Goal: Transaction & Acquisition: Purchase product/service

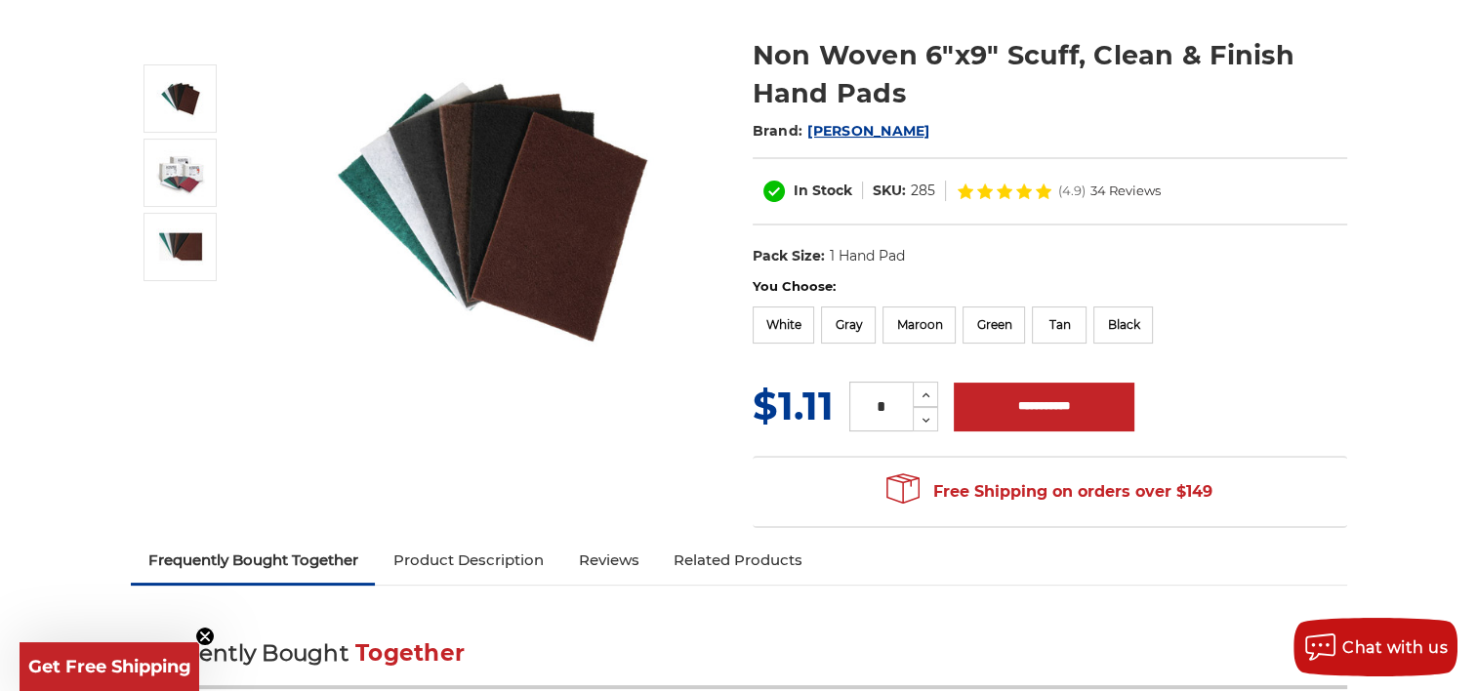
scroll to position [250, 0]
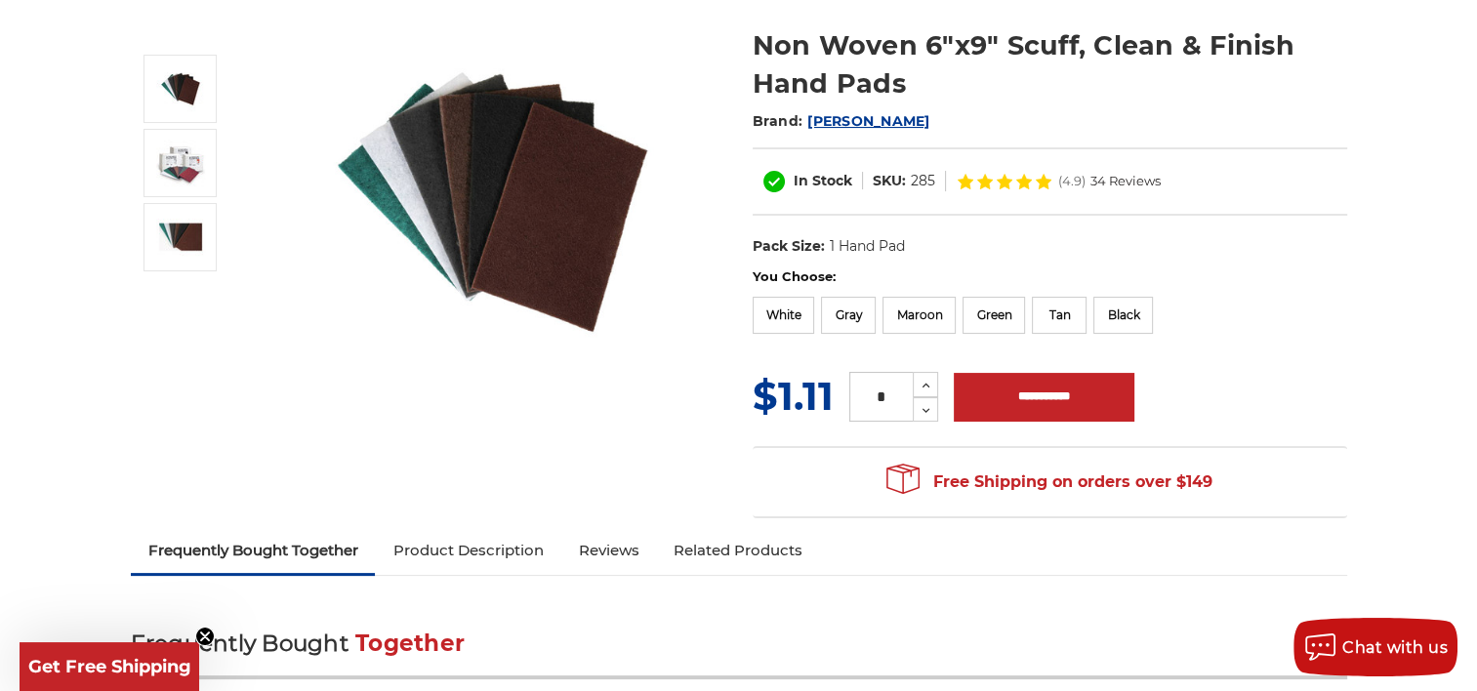
click at [490, 553] on link "Product Description" at bounding box center [467, 550] width 185 height 43
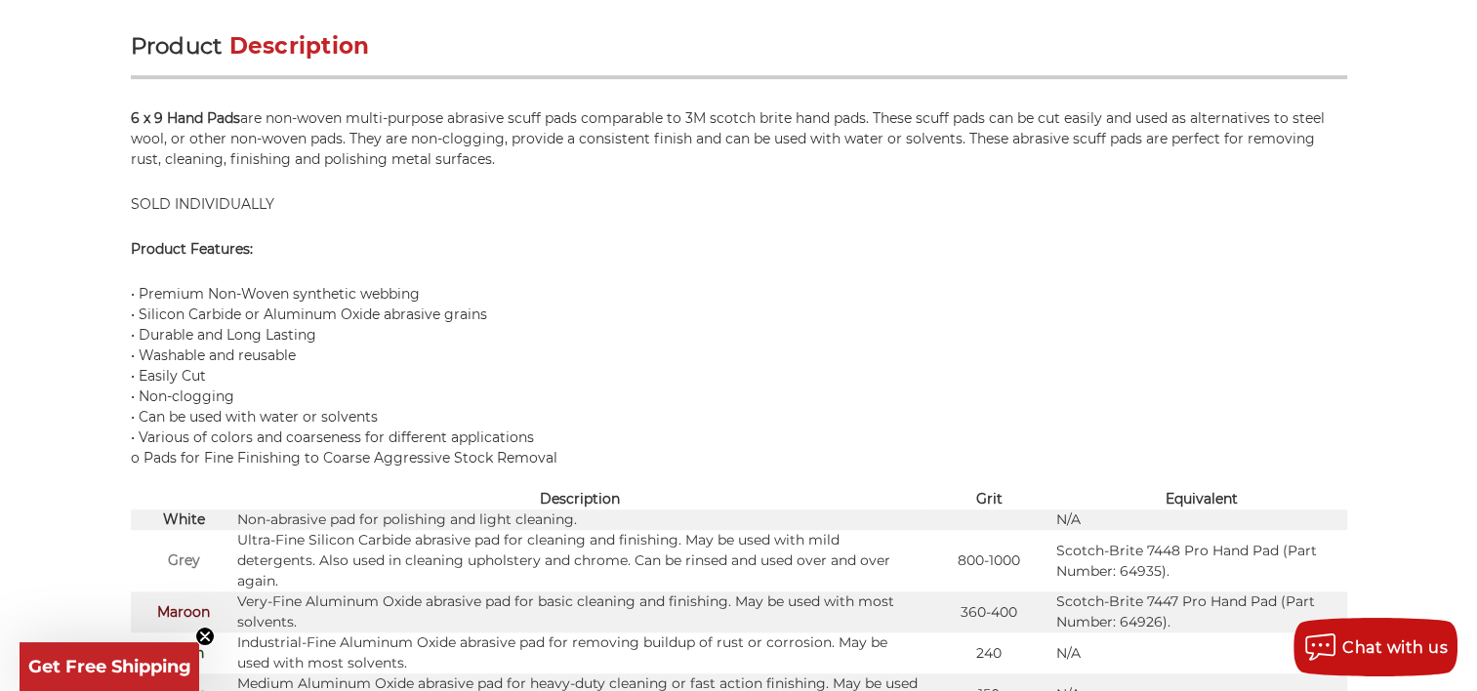
scroll to position [1277, 0]
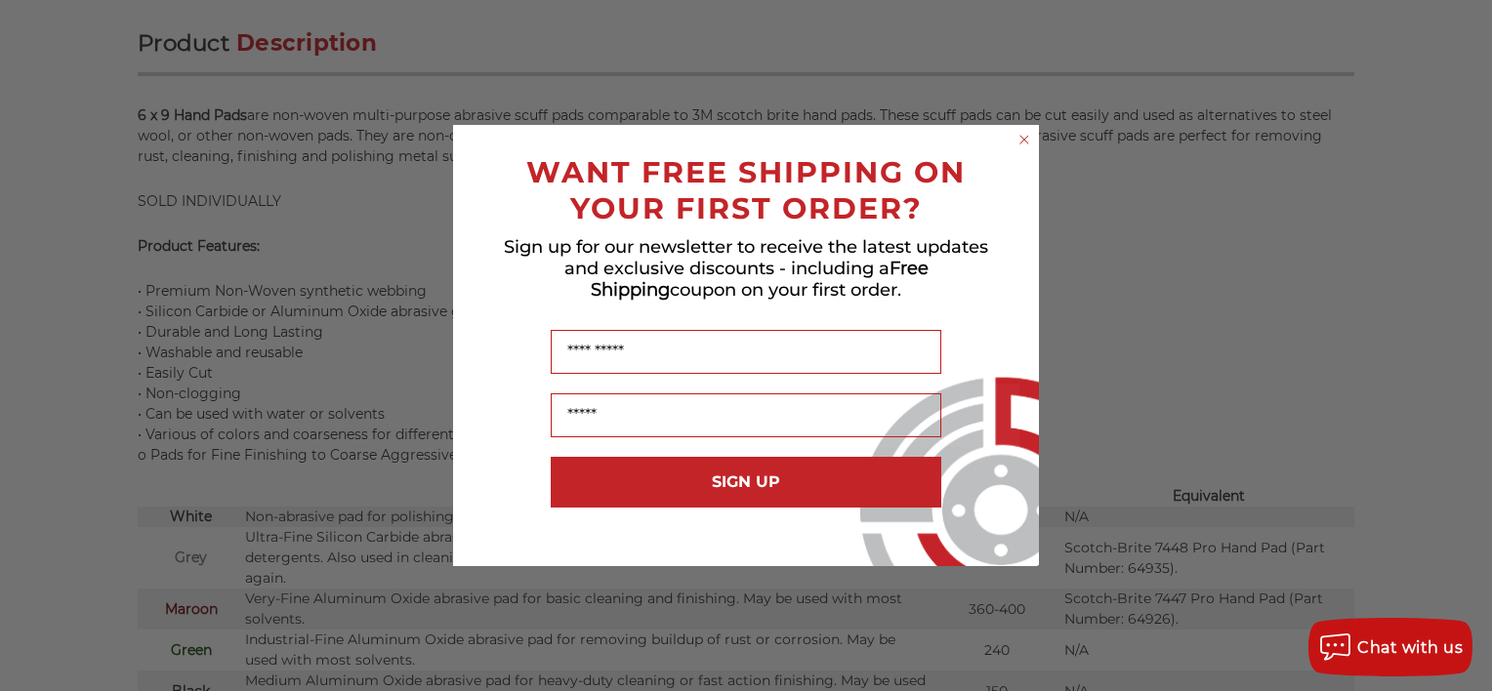
click at [1019, 139] on circle "Close dialog" at bounding box center [1024, 140] width 19 height 19
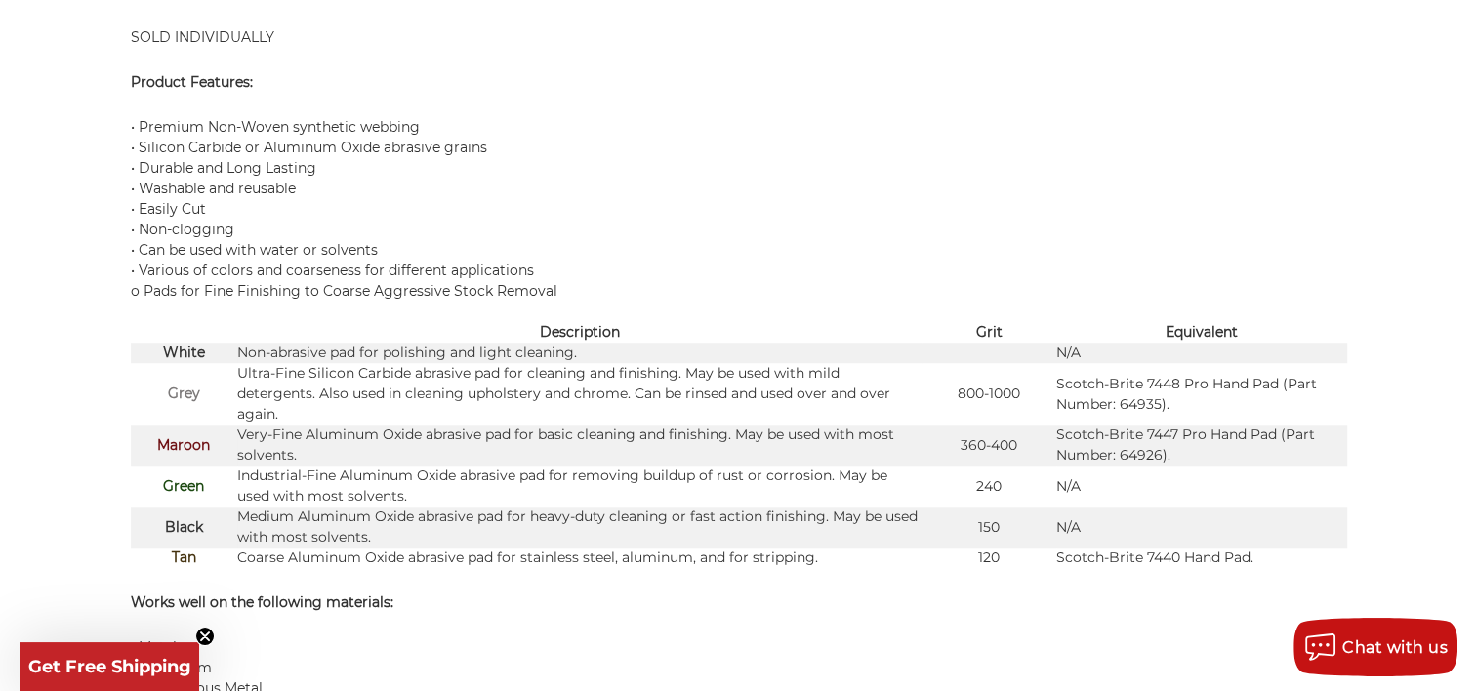
scroll to position [1476, 0]
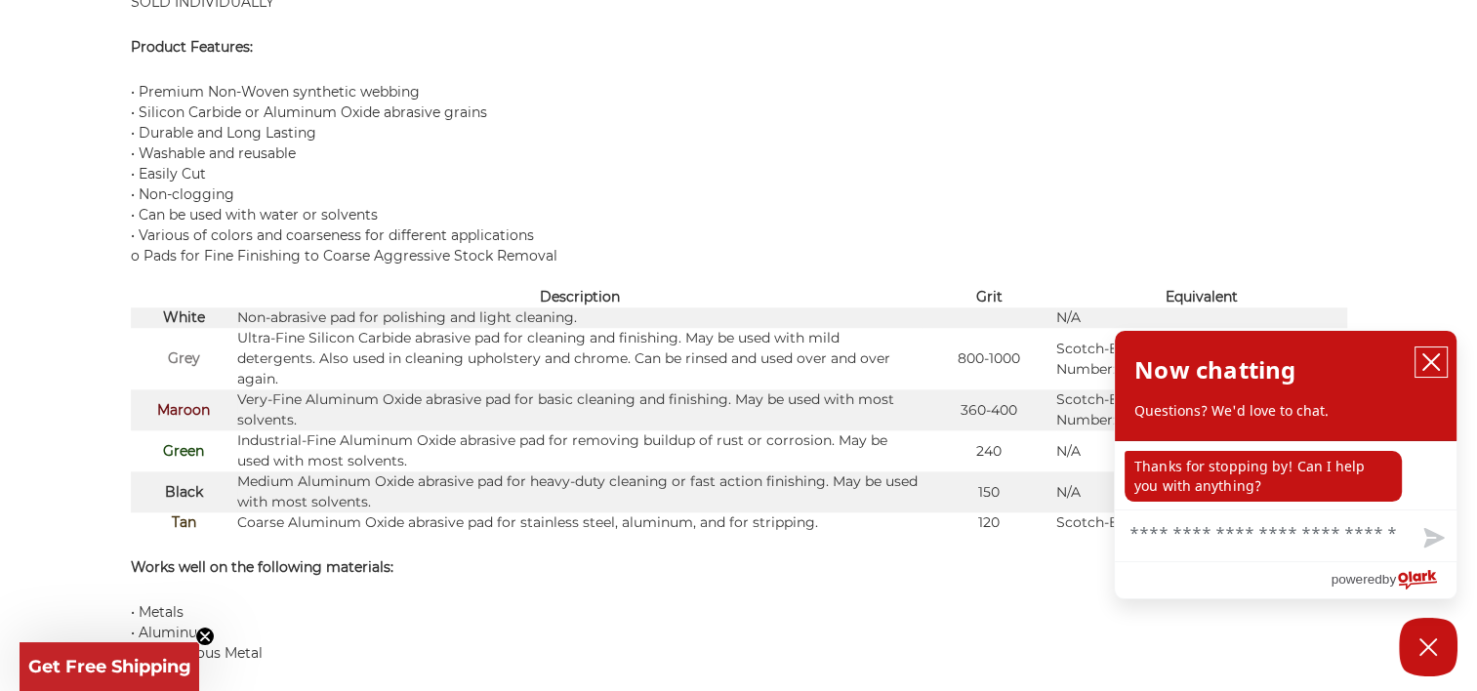
click at [1430, 363] on icon "close chatbox" at bounding box center [1431, 362] width 16 height 16
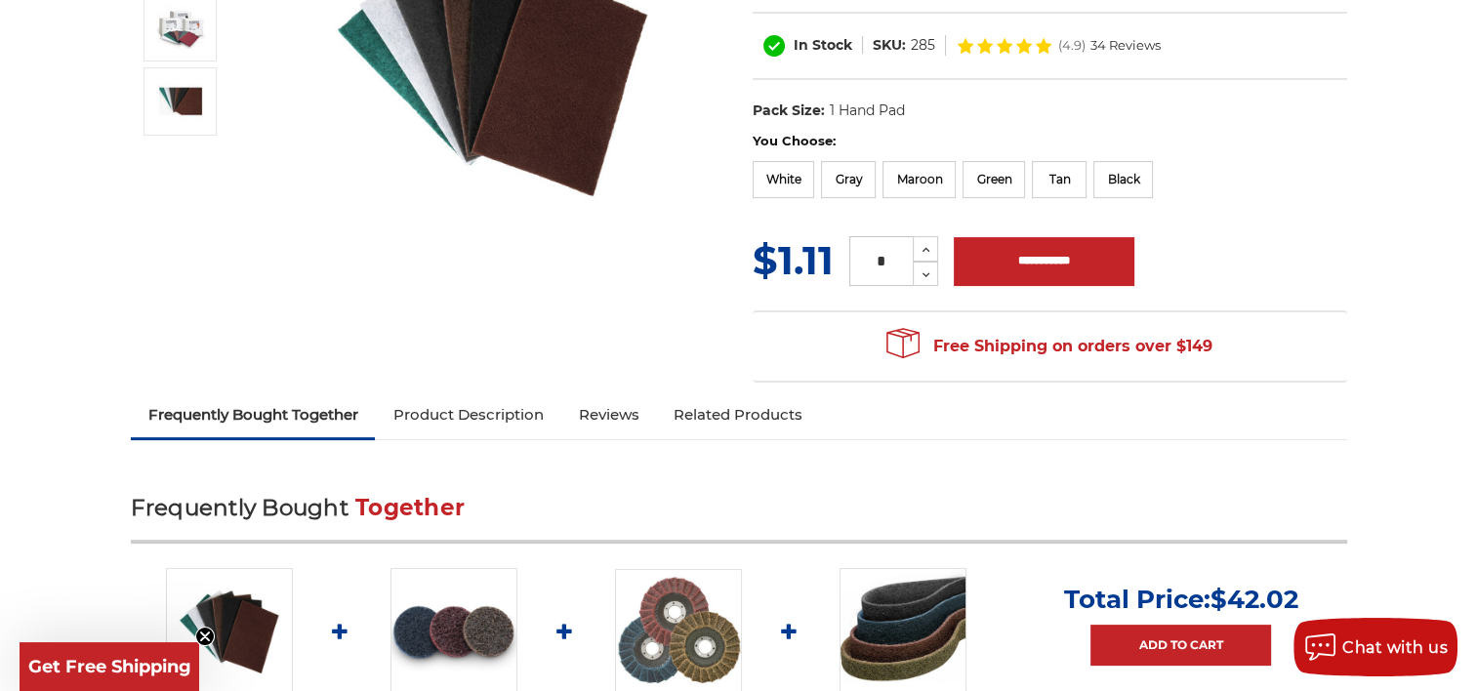
scroll to position [376, 0]
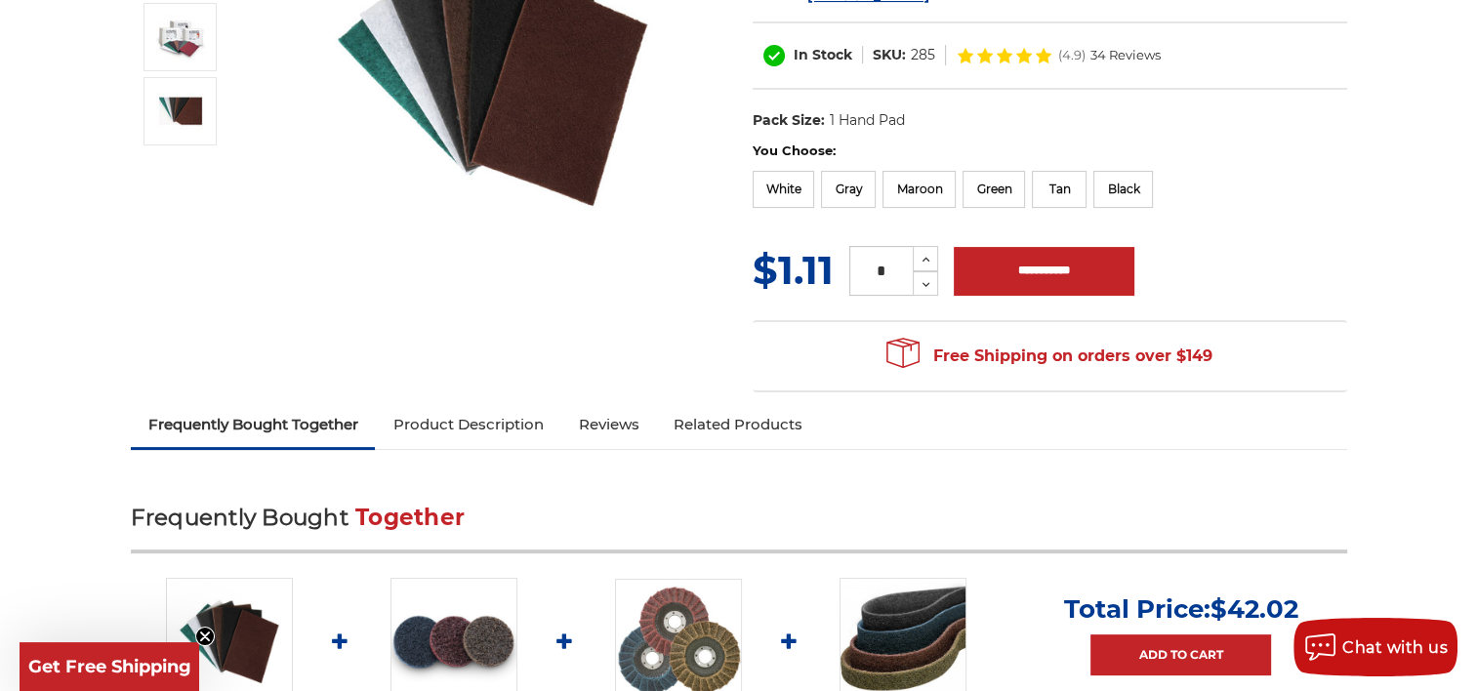
click at [723, 415] on link "Related Products" at bounding box center [738, 424] width 164 height 43
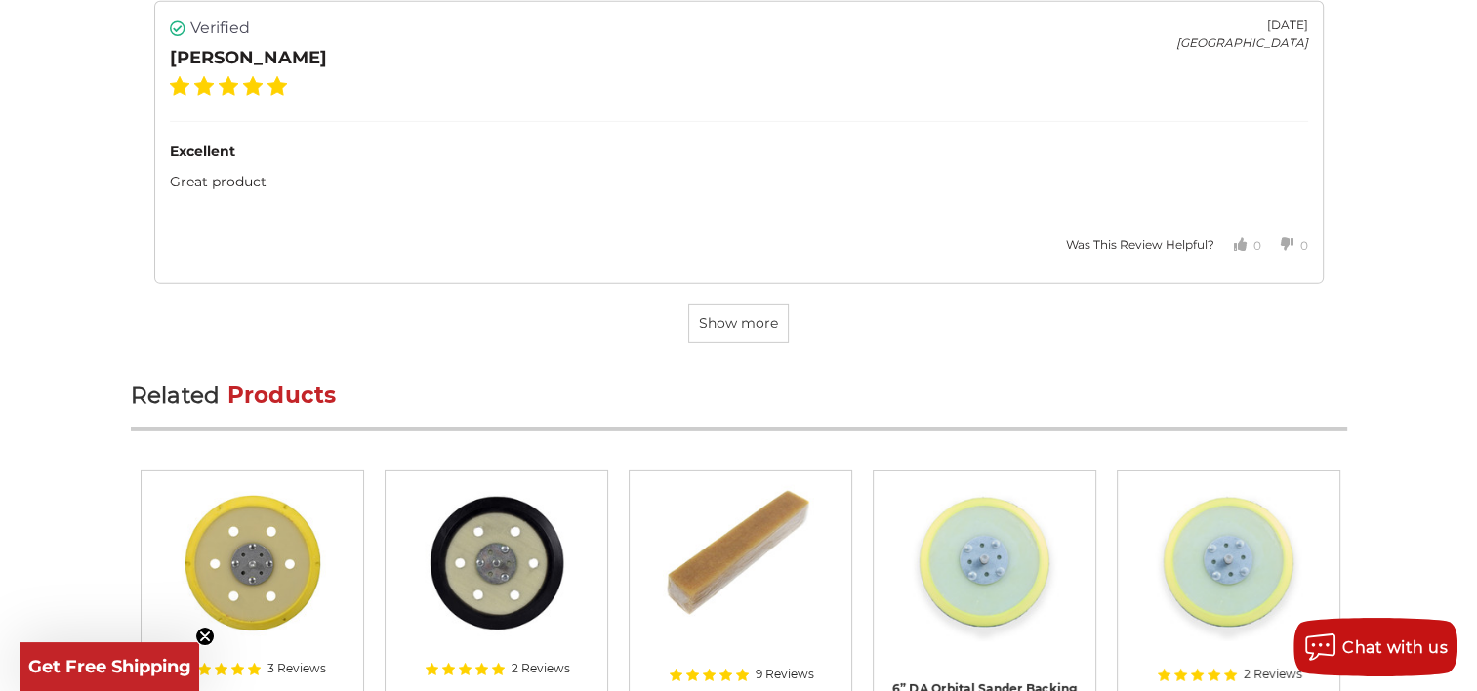
scroll to position [6514, 0]
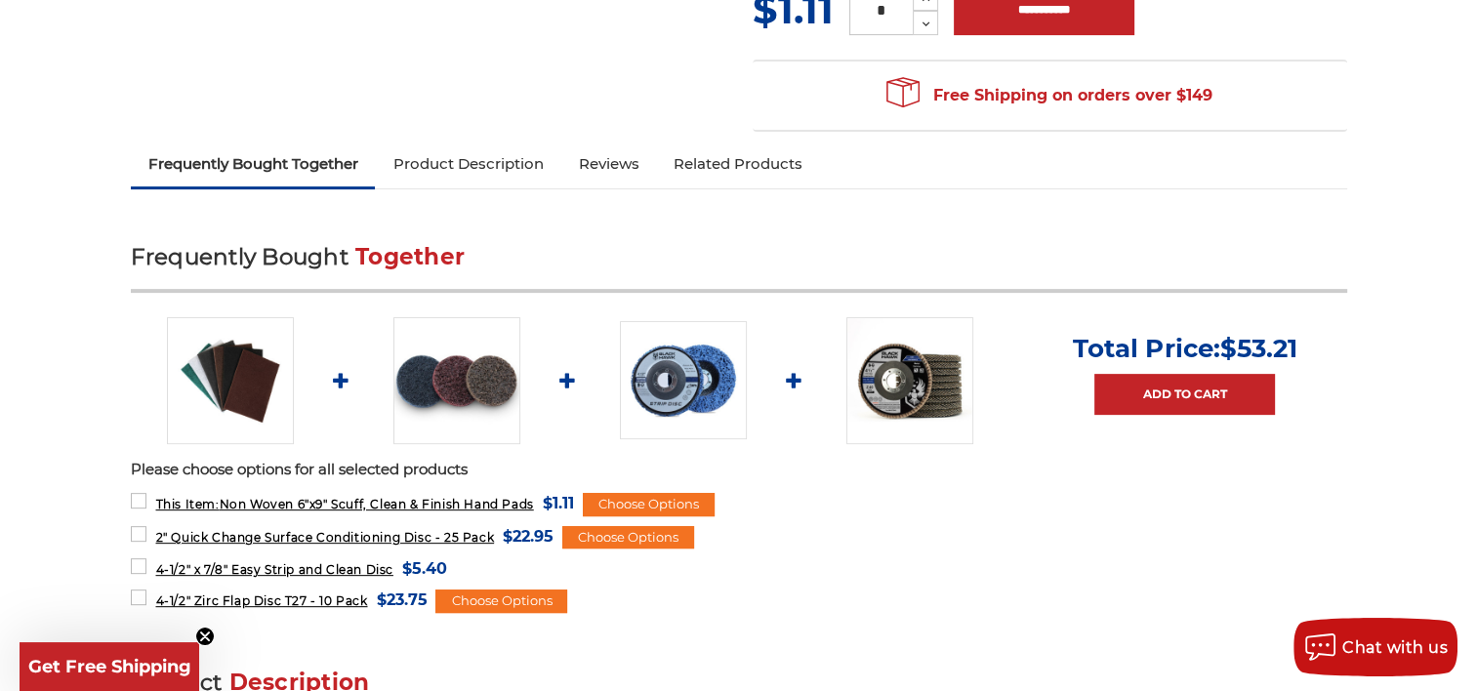
scroll to position [700, 0]
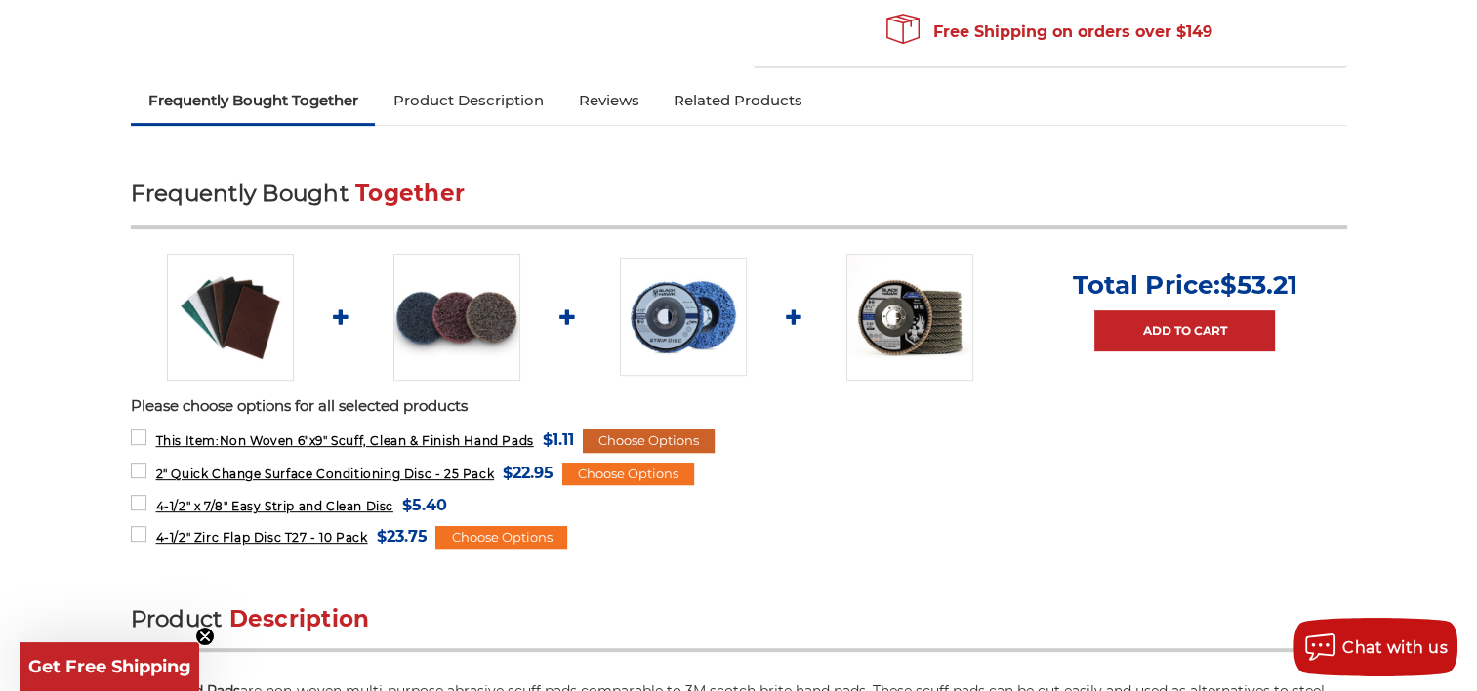
click at [644, 437] on div "Choose Options" at bounding box center [649, 441] width 132 height 23
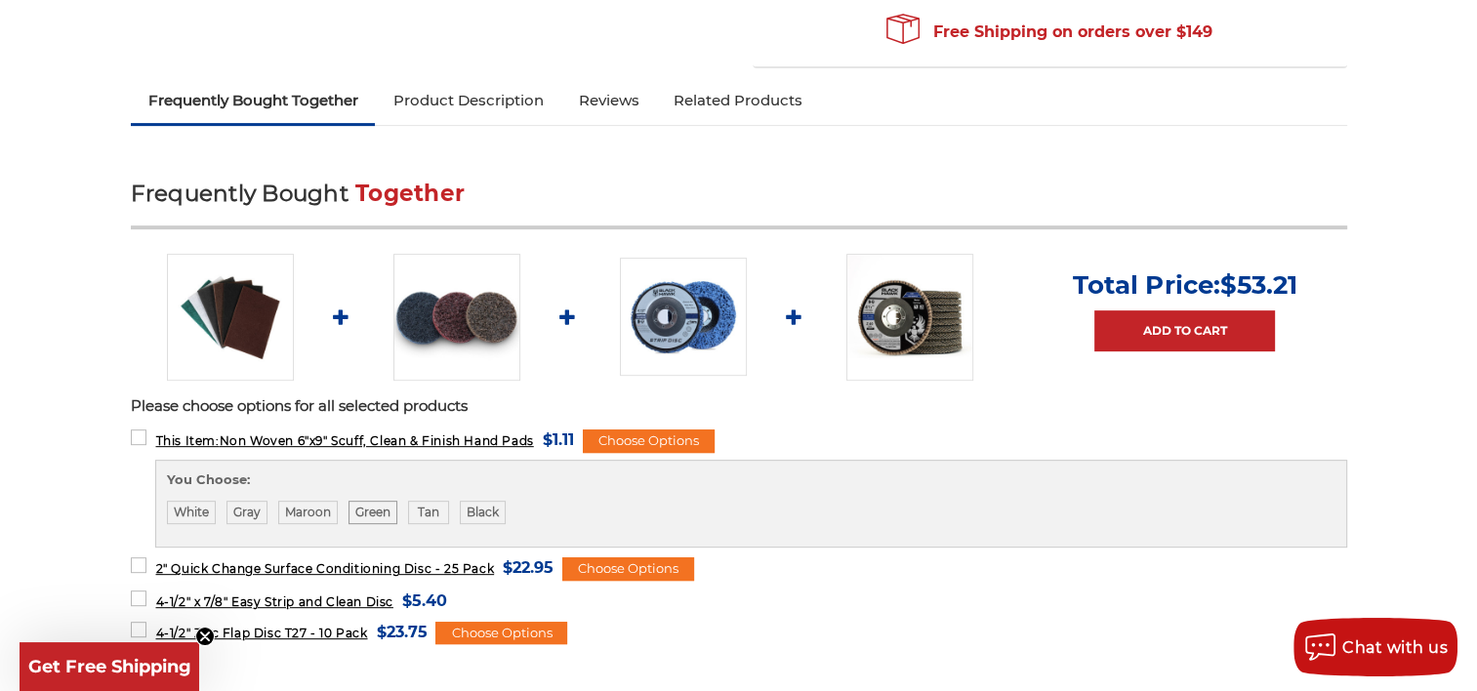
click at [366, 506] on label "Green" at bounding box center [373, 512] width 49 height 23
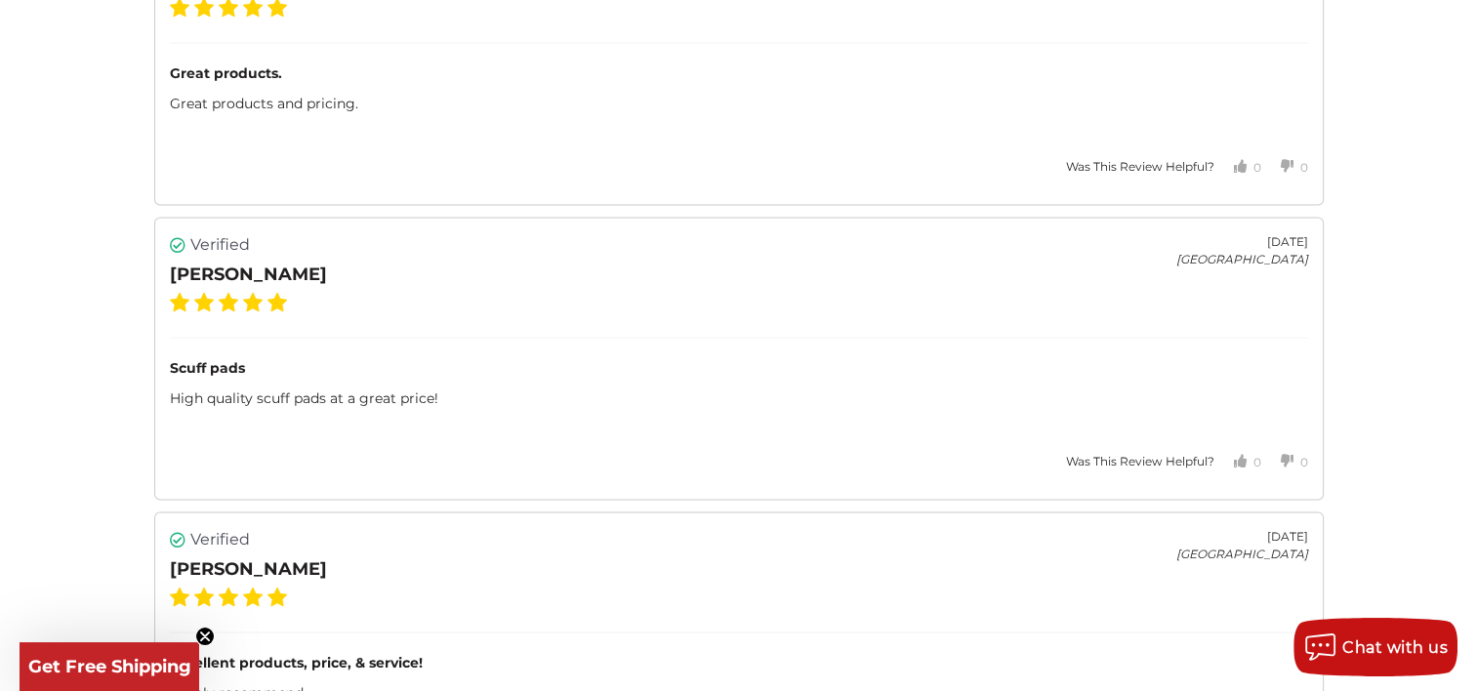
scroll to position [3646, 0]
